Goal: Task Accomplishment & Management: Manage account settings

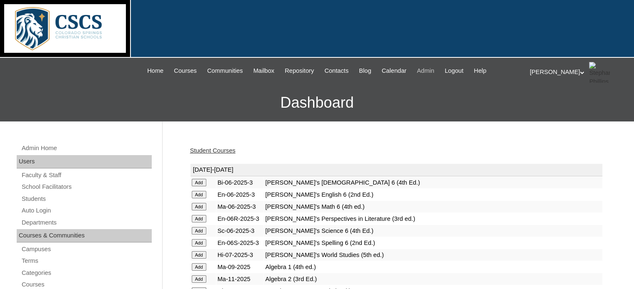
click at [431, 68] on span "Admin" at bounding box center [425, 71] width 17 height 10
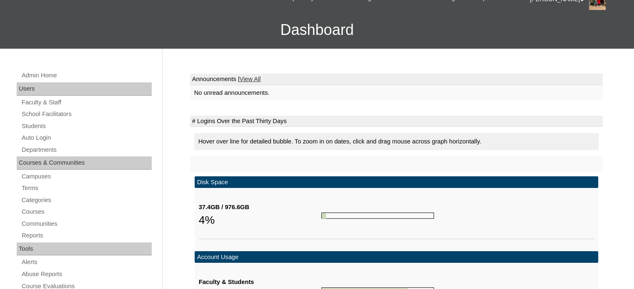
scroll to position [73, 0]
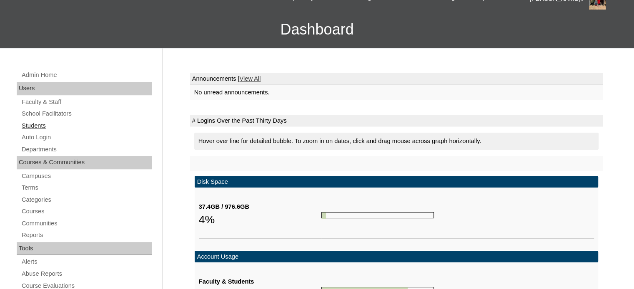
click at [31, 125] on link "Students" at bounding box center [86, 126] width 131 height 10
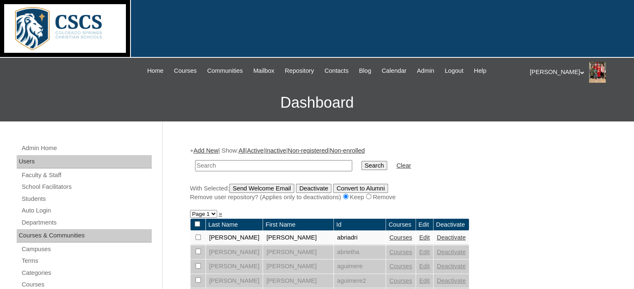
click at [389, 237] on link "Courses" at bounding box center [400, 238] width 23 height 7
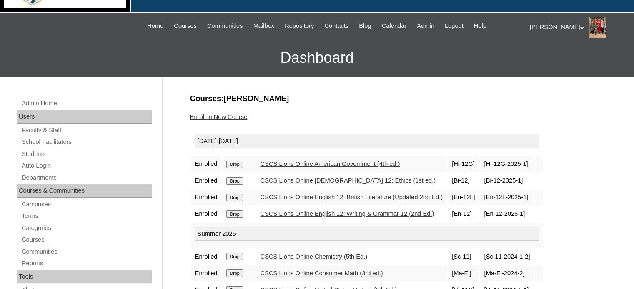
scroll to position [45, 0]
click at [335, 162] on link "CSCS Lions Online American Government (4th ed.)" at bounding box center [330, 164] width 140 height 7
click at [412, 113] on div "Enroll in New Course" at bounding box center [396, 117] width 412 height 9
click at [283, 179] on link "CSCS Lions Online [DEMOGRAPHIC_DATA] 12: Ethics (1st ed.)" at bounding box center [347, 180] width 175 height 7
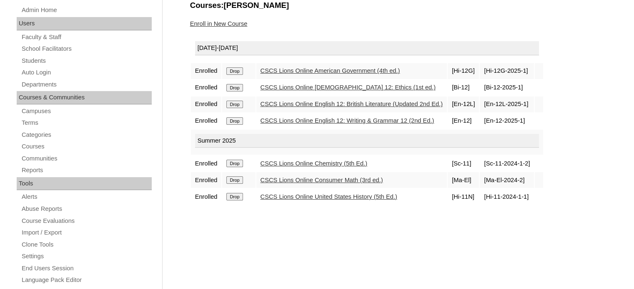
click at [240, 160] on input "Drop" at bounding box center [234, 163] width 16 height 7
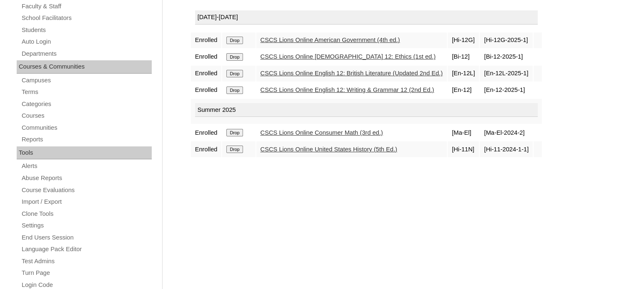
scroll to position [171, 0]
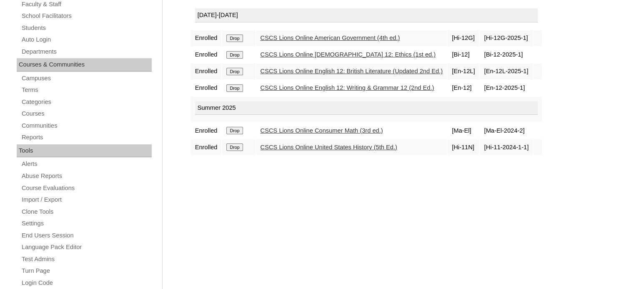
click at [237, 147] on input "Drop" at bounding box center [234, 147] width 16 height 7
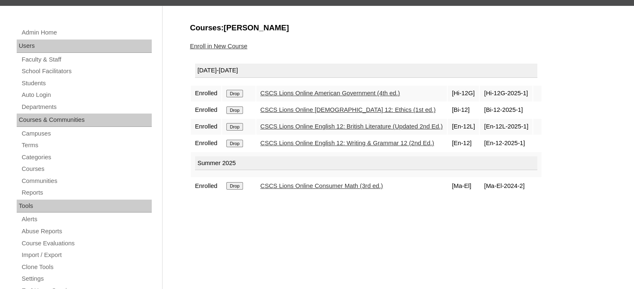
scroll to position [117, 0]
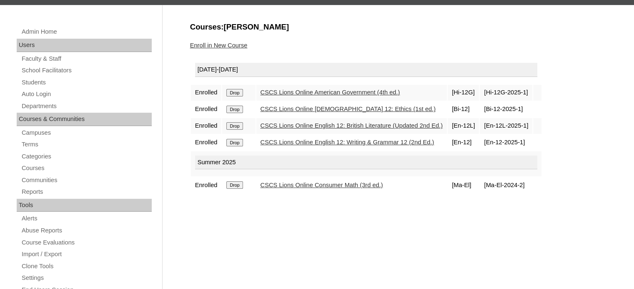
click at [309, 183] on link "CSCS Lions Online Consumer Math (3rd ed.)" at bounding box center [321, 185] width 122 height 7
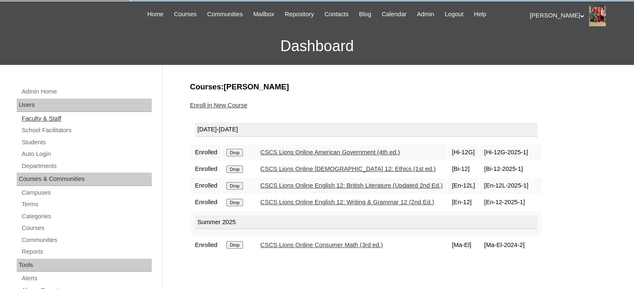
scroll to position [52, 0]
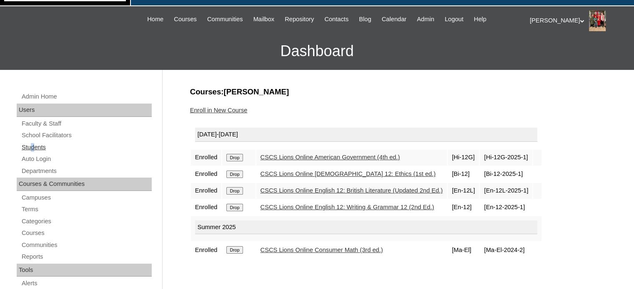
drag, startPoint x: 33, startPoint y: 140, endPoint x: 32, endPoint y: 145, distance: 5.2
click at [32, 145] on link "Students" at bounding box center [86, 147] width 131 height 10
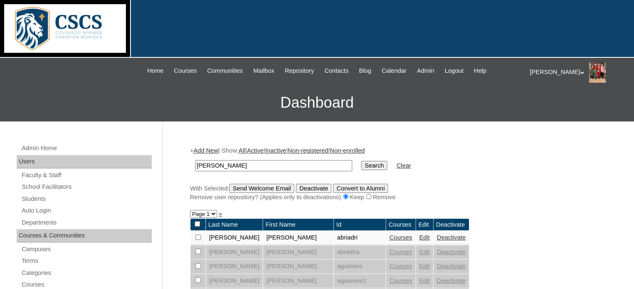
type input "[PERSON_NAME]"
click at [361, 161] on input "Search" at bounding box center [374, 165] width 26 height 9
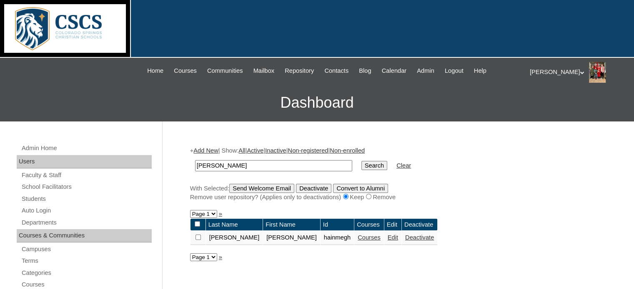
click at [357, 235] on link "Courses" at bounding box center [368, 238] width 23 height 7
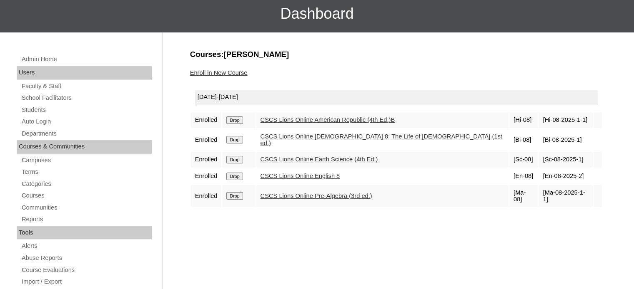
scroll to position [90, 0]
click at [310, 172] on link "CSCS Lions Online English 8" at bounding box center [300, 175] width 80 height 7
click at [322, 136] on link "CSCS Lions Online Bible 8: The Life of Christ (1st ed.)" at bounding box center [381, 140] width 242 height 14
click at [38, 110] on link "Students" at bounding box center [86, 110] width 131 height 10
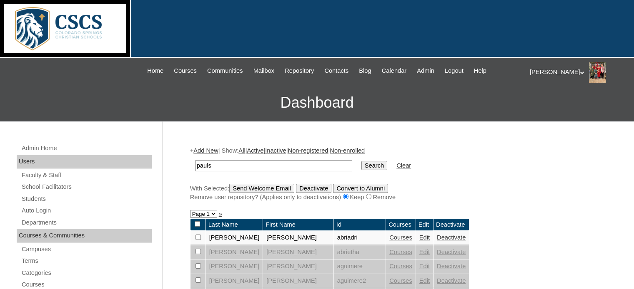
type input "pauls"
click at [361, 161] on input "Search" at bounding box center [374, 165] width 26 height 9
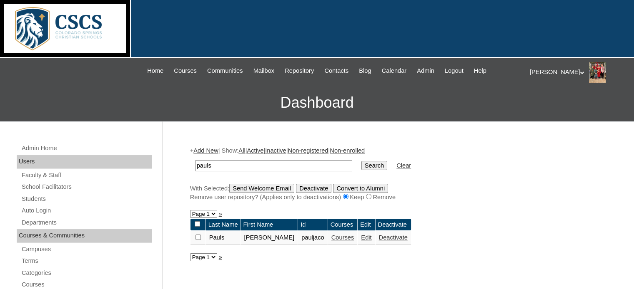
click at [331, 240] on link "Courses" at bounding box center [342, 238] width 23 height 7
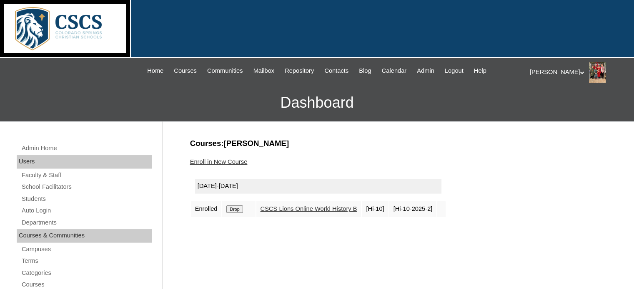
click at [317, 208] on link "CSCS Lions Online World History B" at bounding box center [308, 209] width 97 height 7
